Goal: Find specific page/section: Find specific page/section

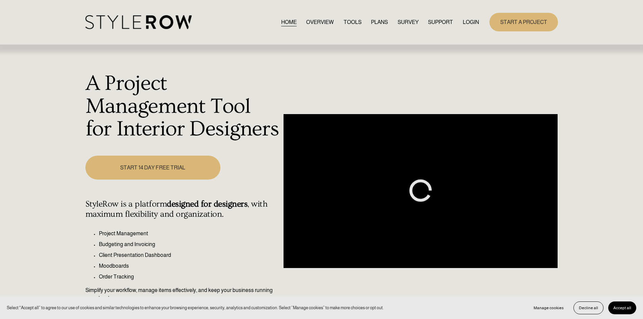
click at [473, 18] on link "LOGIN" at bounding box center [471, 22] width 16 height 9
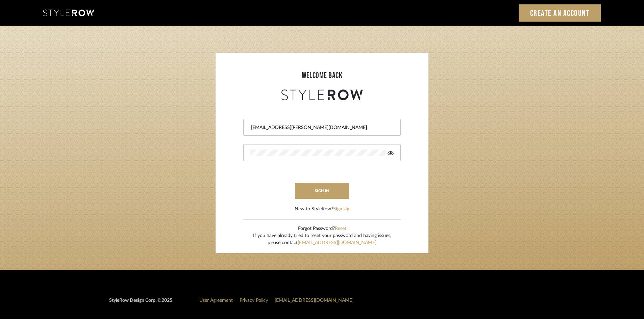
click at [388, 154] on icon at bounding box center [390, 153] width 6 height 4
click at [321, 190] on button "sign in" at bounding box center [322, 191] width 54 height 16
click at [339, 131] on input "bala@mancini-design.com" at bounding box center [321, 127] width 142 height 7
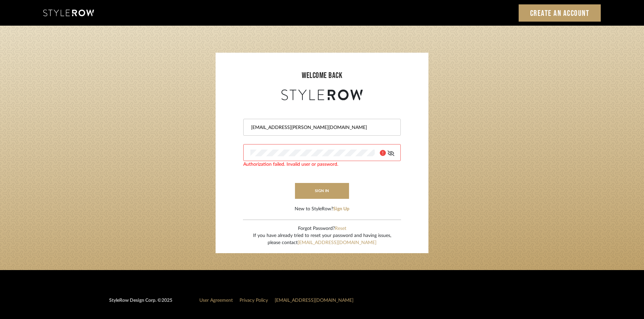
click at [339, 131] on input "bala@mancini-design.com" at bounding box center [321, 127] width 142 height 7
type input "stylerowprojects1@mancini-design.com"
click at [321, 199] on form "stylerowprojects1@mancini-design.com sign in New to StyleRow? Sign Up" at bounding box center [321, 157] width 199 height 111
click at [321, 195] on button "sign in" at bounding box center [322, 191] width 54 height 16
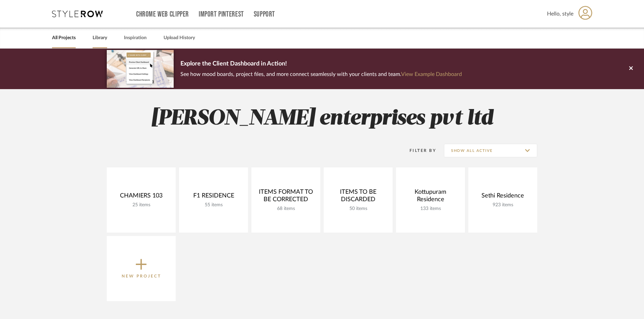
click at [101, 37] on link "Library" at bounding box center [100, 37] width 15 height 9
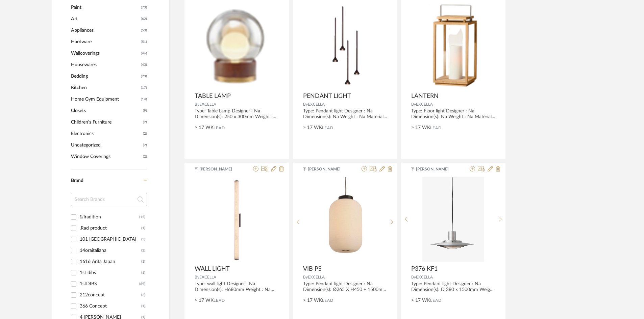
scroll to position [574, 0]
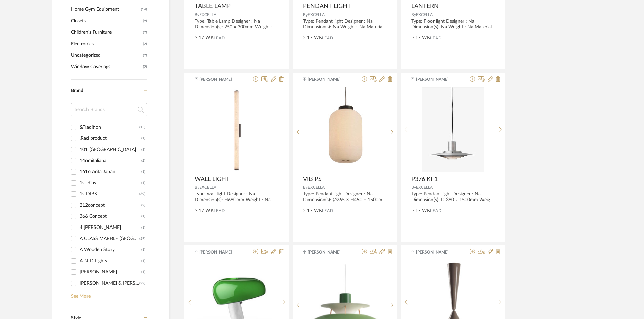
click at [86, 299] on link "See More +" at bounding box center [108, 294] width 78 height 11
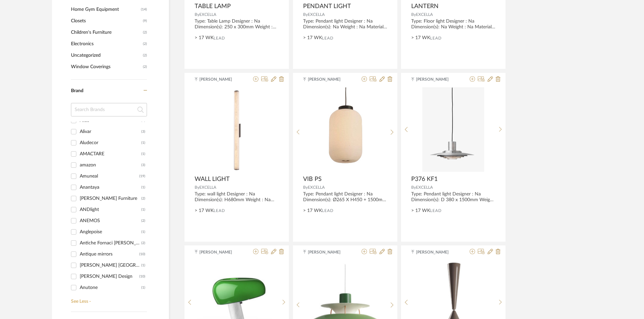
scroll to position [0, 0]
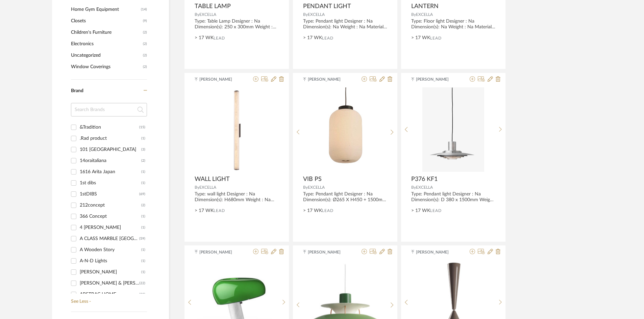
click at [113, 113] on input at bounding box center [109, 110] width 76 height 14
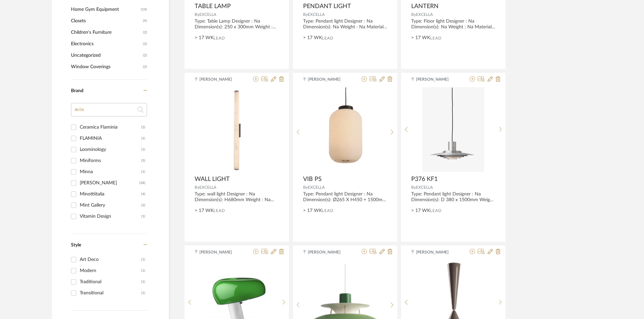
type input "mi"
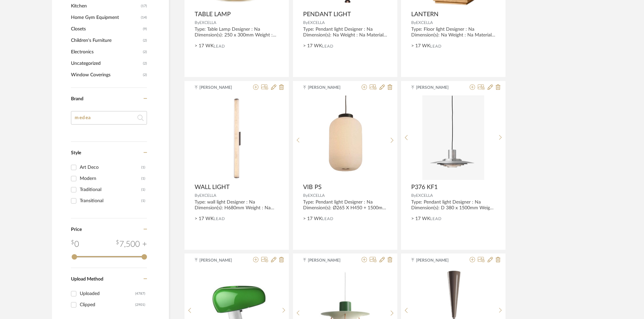
scroll to position [540, 0]
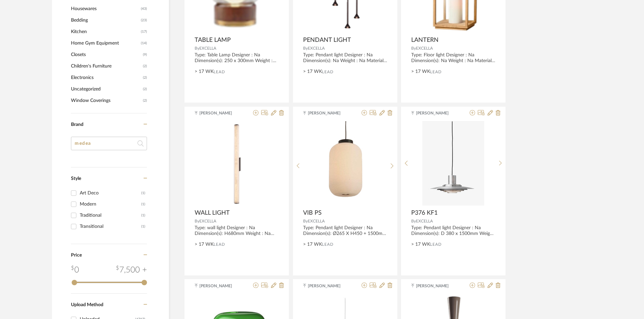
click at [113, 144] on input "medea" at bounding box center [109, 144] width 76 height 14
type input "me"
type input "medea"
click at [89, 194] on div "Art Deco" at bounding box center [110, 193] width 61 height 11
click at [79, 194] on input "Art Deco (1)" at bounding box center [73, 193] width 11 height 11
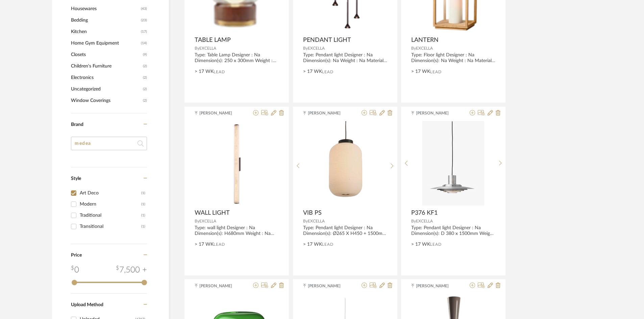
checkbox input "true"
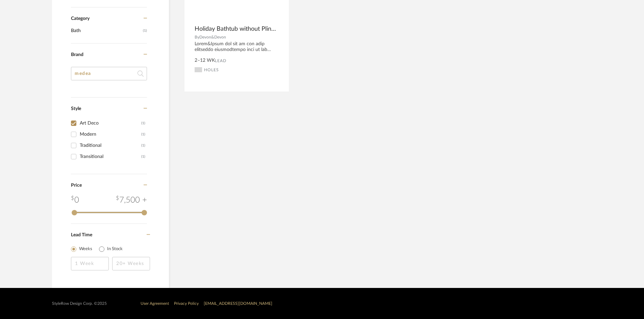
scroll to position [227, 0]
drag, startPoint x: 92, startPoint y: 73, endPoint x: 55, endPoint y: 73, distance: 36.1
click at [55, 73] on div "Item Type Product (1) Added By [PERSON_NAME] V (1) Category Bath (1) Brand mede…" at bounding box center [110, 92] width 117 height 391
click at [78, 73] on input "inotti" at bounding box center [109, 74] width 76 height 14
click at [74, 74] on input "inotti" at bounding box center [109, 74] width 76 height 14
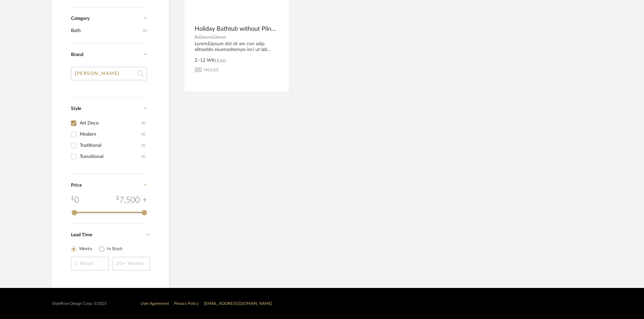
type input "[PERSON_NAME]"
click at [119, 76] on input "[PERSON_NAME]" at bounding box center [109, 74] width 76 height 14
click at [140, 75] on icon at bounding box center [140, 74] width 6 height 14
click at [76, 121] on input "Art Deco (1)" at bounding box center [73, 123] width 11 height 11
checkbox input "false"
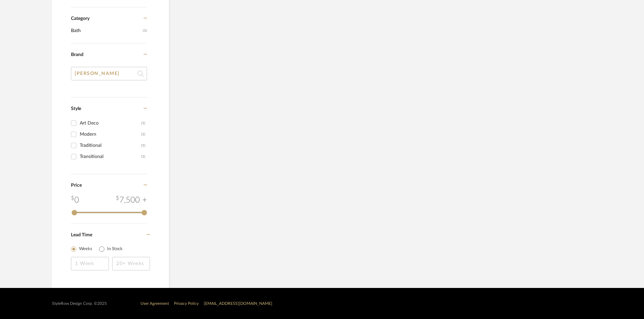
click at [143, 78] on div "Item Type Product (1) Added By [PERSON_NAME] V (1) Category Bath (1) Brand [PER…" at bounding box center [110, 98] width 79 height 354
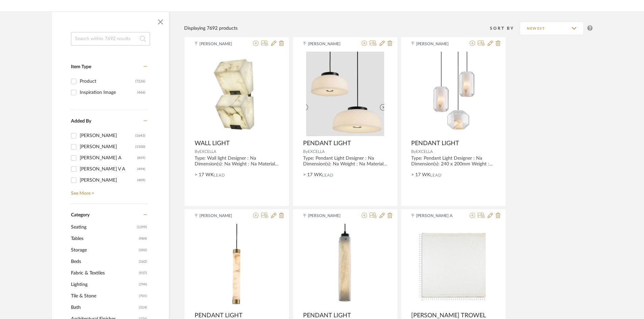
scroll to position [92, 0]
click at [125, 44] on input at bounding box center [110, 39] width 79 height 14
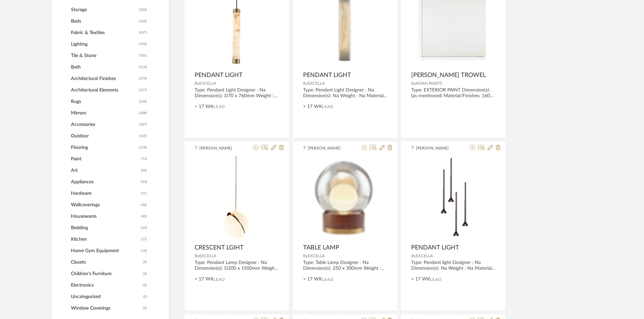
scroll to position [497, 0]
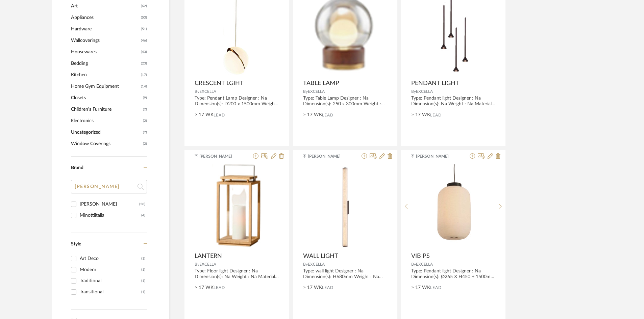
click at [119, 184] on input "[PERSON_NAME]" at bounding box center [109, 187] width 76 height 14
click at [119, 203] on div "[PERSON_NAME]" at bounding box center [109, 204] width 59 height 11
click at [79, 203] on input "[PERSON_NAME] (28)" at bounding box center [73, 204] width 11 height 11
checkbox input "true"
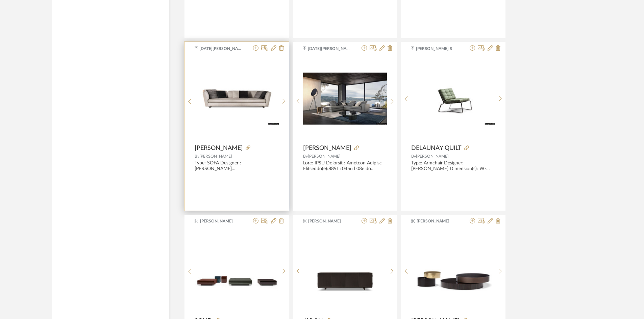
scroll to position [858, 0]
